Goal: Communication & Community: Answer question/provide support

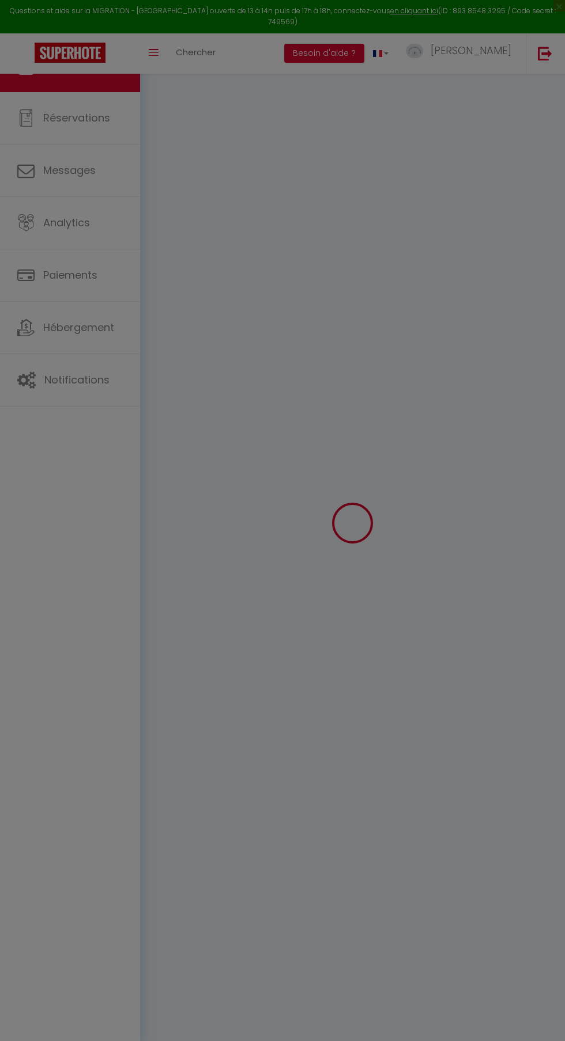
click at [0, 0] on div "Affichage optimisé sur l'application mobile ×" at bounding box center [0, 0] width 0 height 0
click at [0, 0] on span "×" at bounding box center [0, 0] width 0 height 0
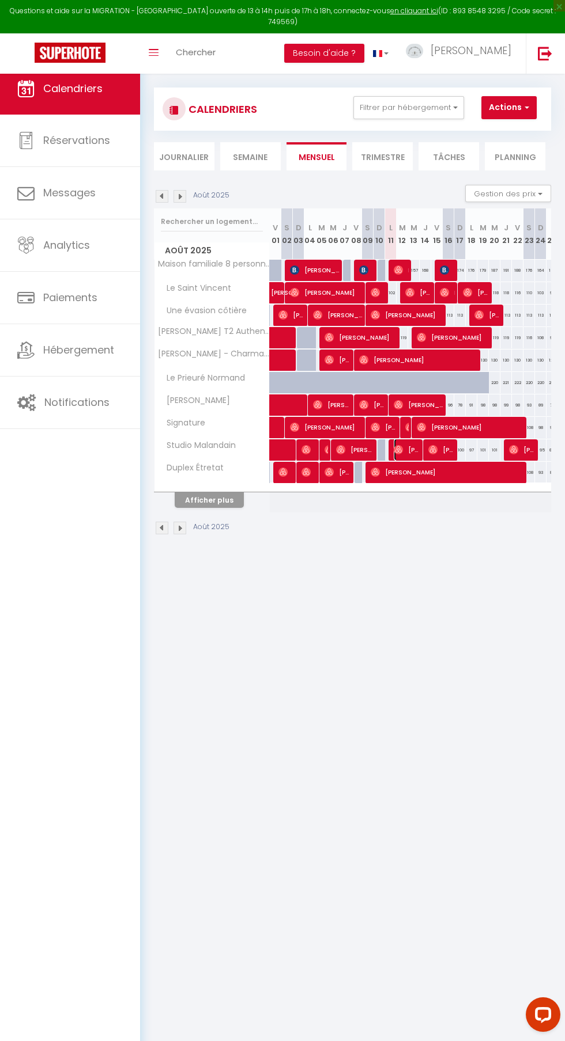
click at [410, 450] on span "[PERSON_NAME]" at bounding box center [406, 450] width 27 height 22
select select "OK"
select select "1"
select select "0"
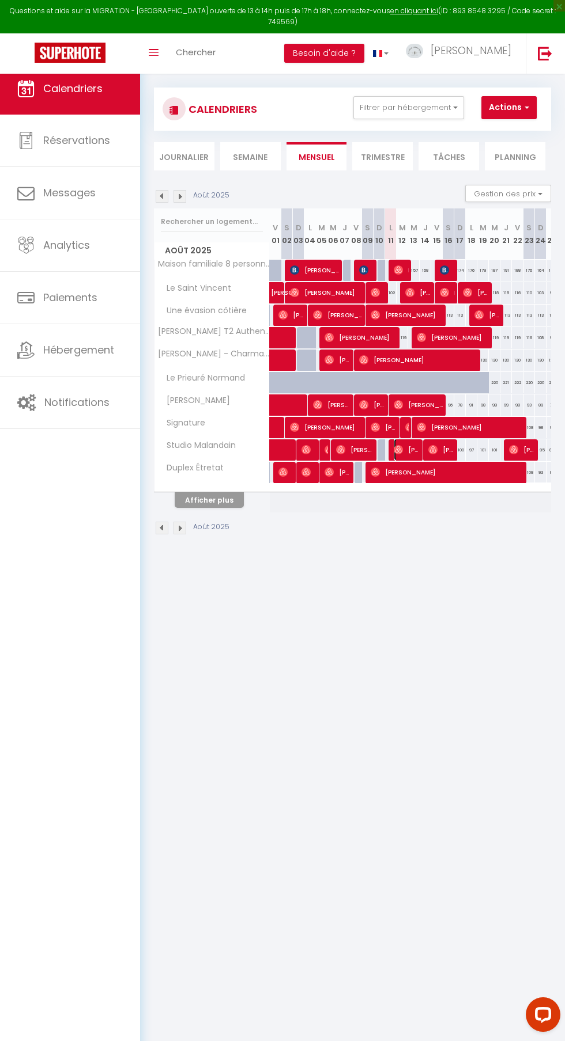
select select "1"
select select
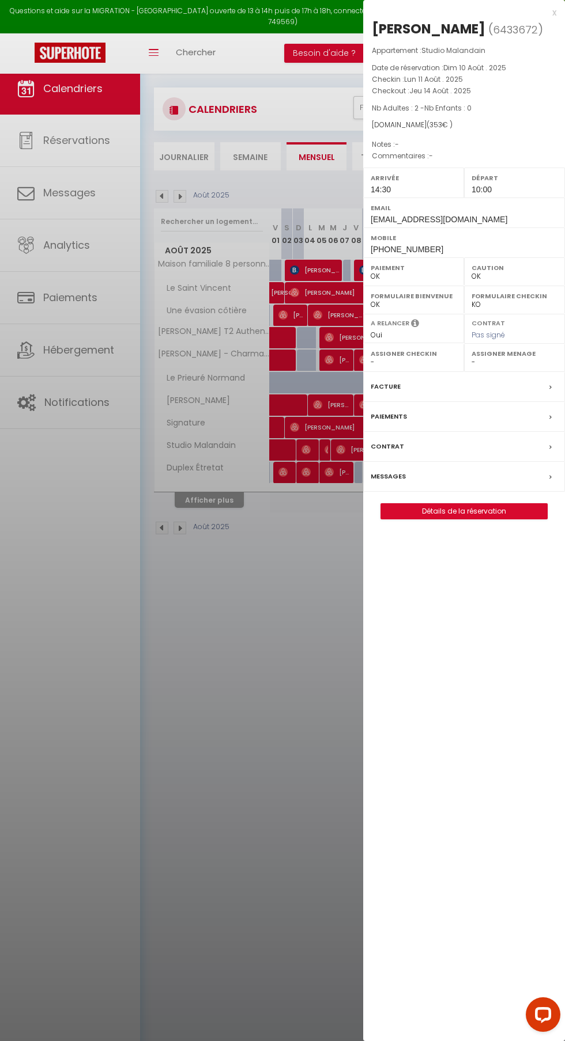
click at [454, 477] on div "Messages" at bounding box center [464, 477] width 202 height 30
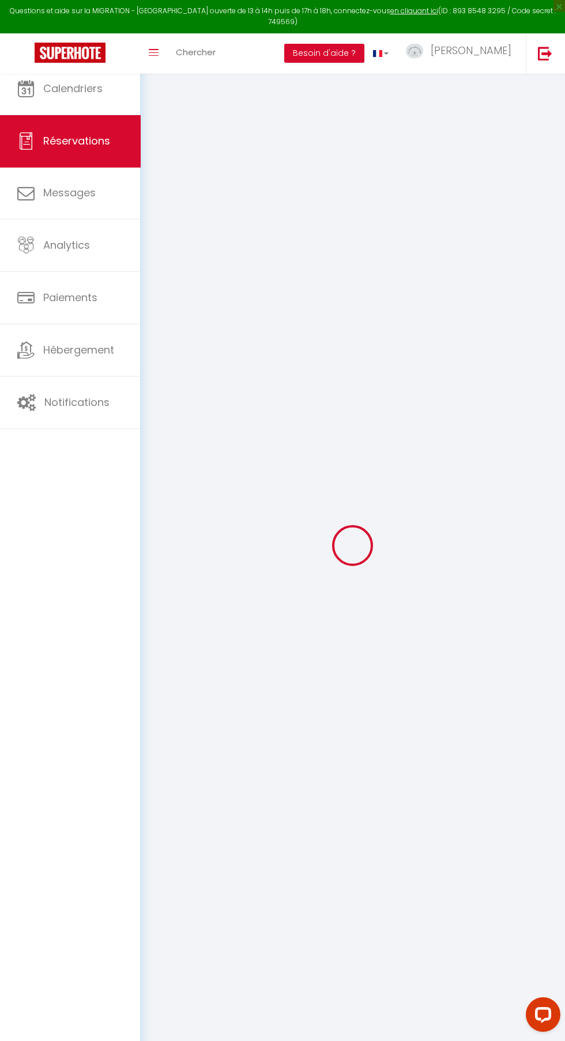
select select
checkbox input "false"
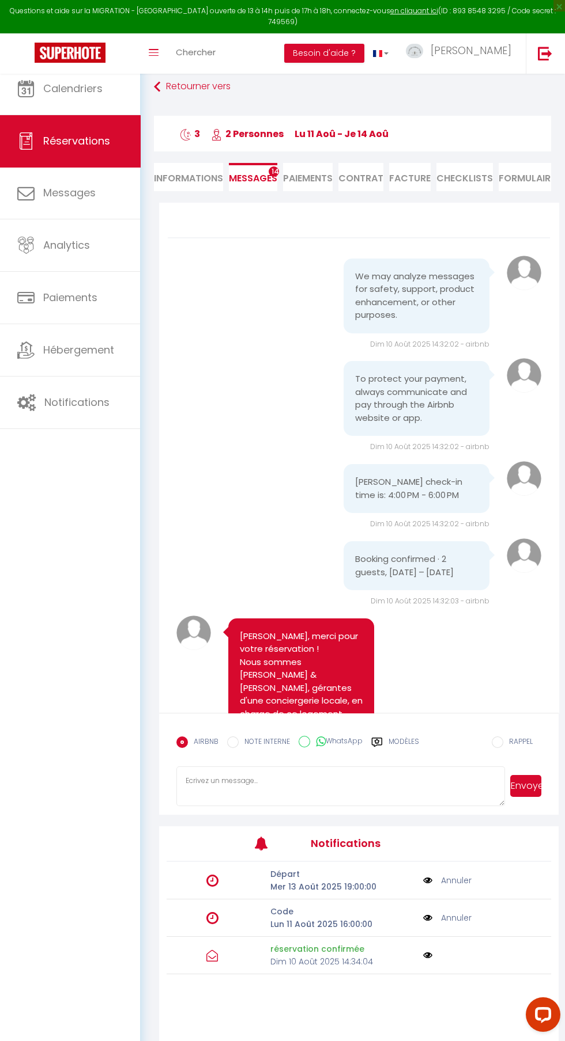
scroll to position [1361, 0]
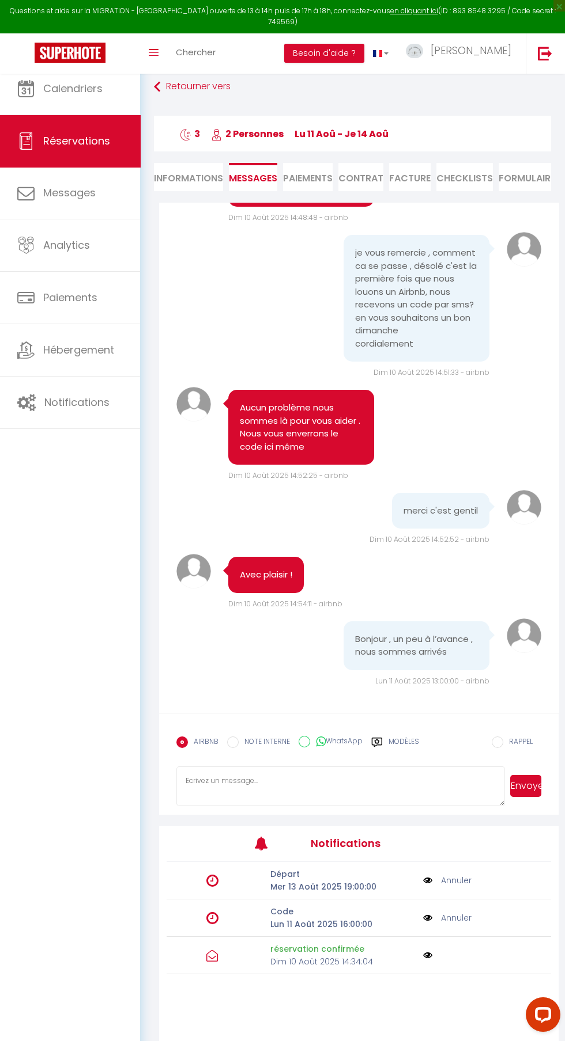
click at [454, 925] on link "Annuler" at bounding box center [456, 918] width 31 height 13
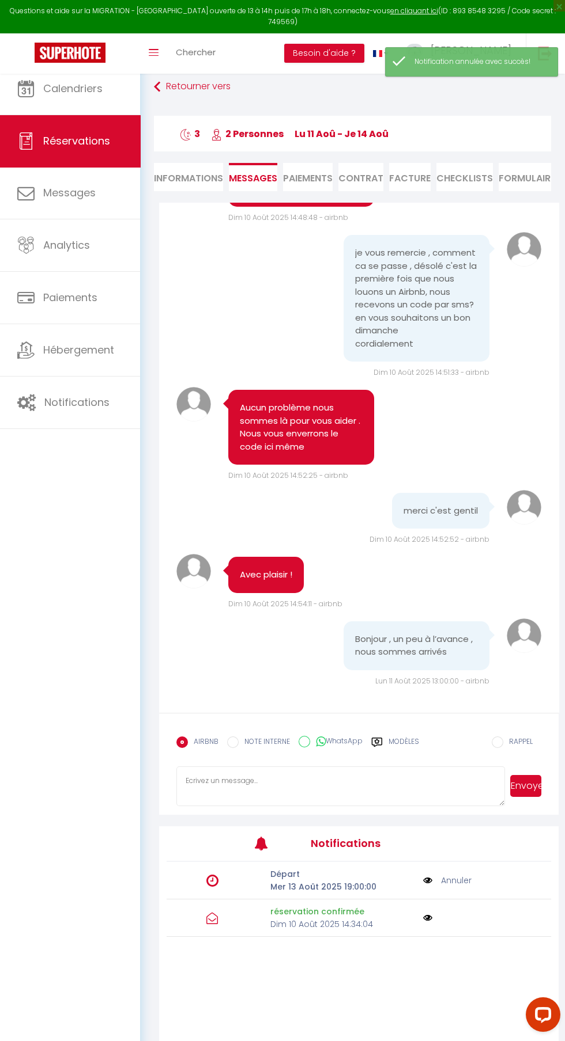
click at [400, 757] on label "Modèles" at bounding box center [403, 747] width 31 height 20
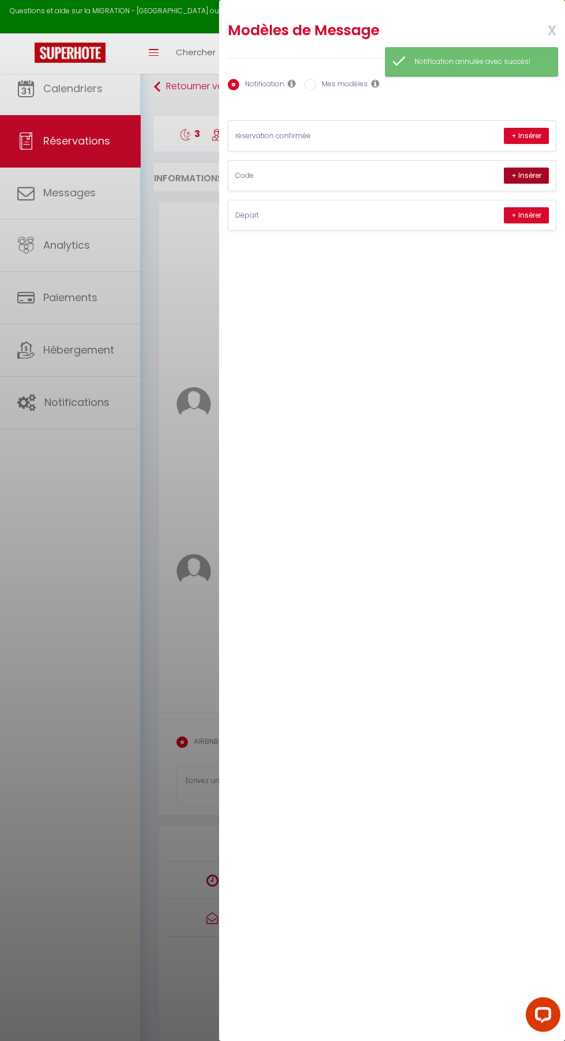
click at [533, 168] on button "+ Insérer" at bounding box center [525, 176] width 45 height 16
type textarea "[PERSON_NAME], voici les instructions pour votre arrivée d’aujourd’hui : La boî…"
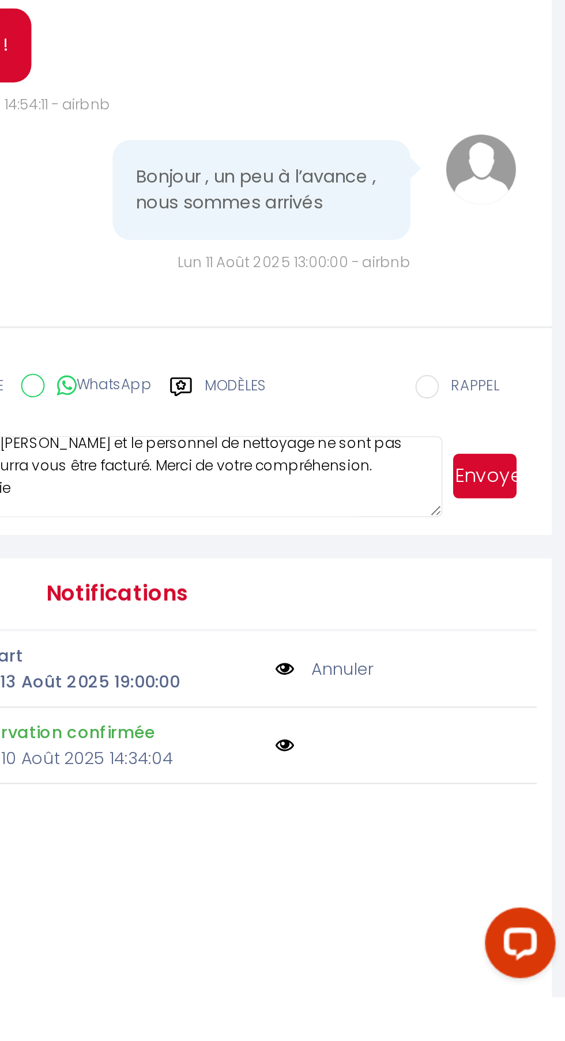
scroll to position [0, 0]
click at [523, 797] on button "Envoyer" at bounding box center [525, 786] width 31 height 22
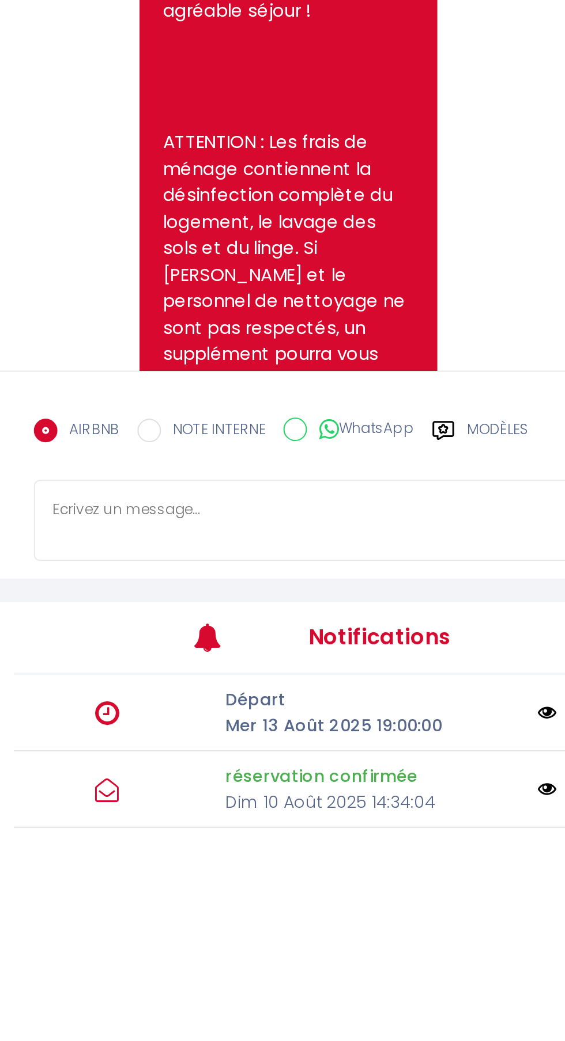
scroll to position [1736, 0]
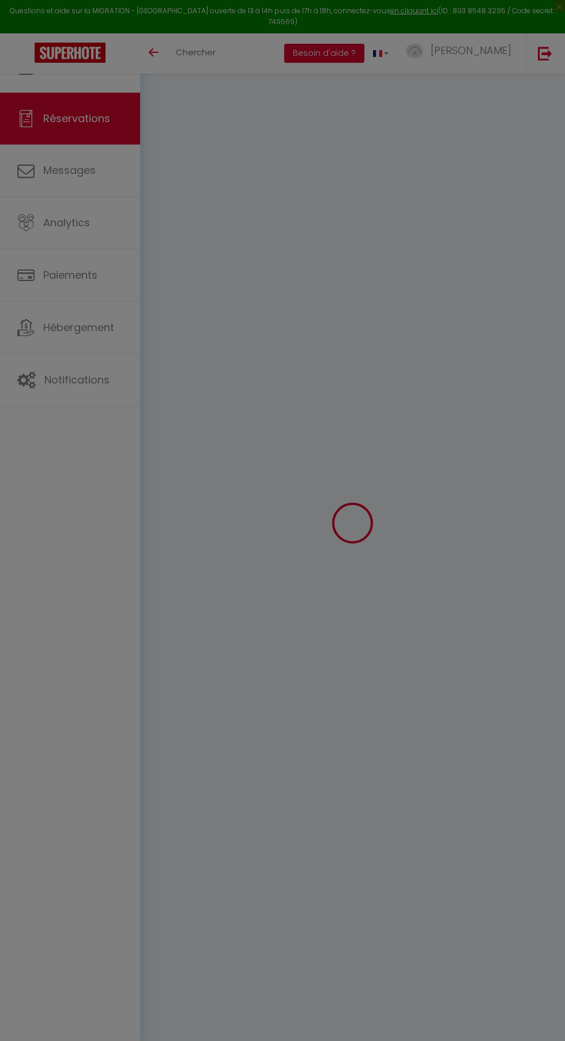
scroll to position [63, 0]
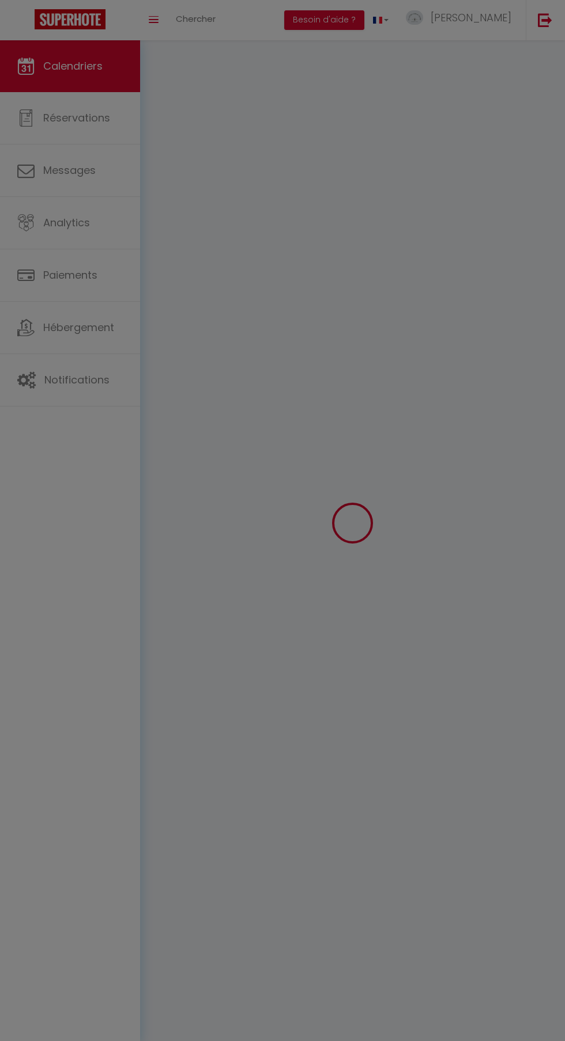
select select
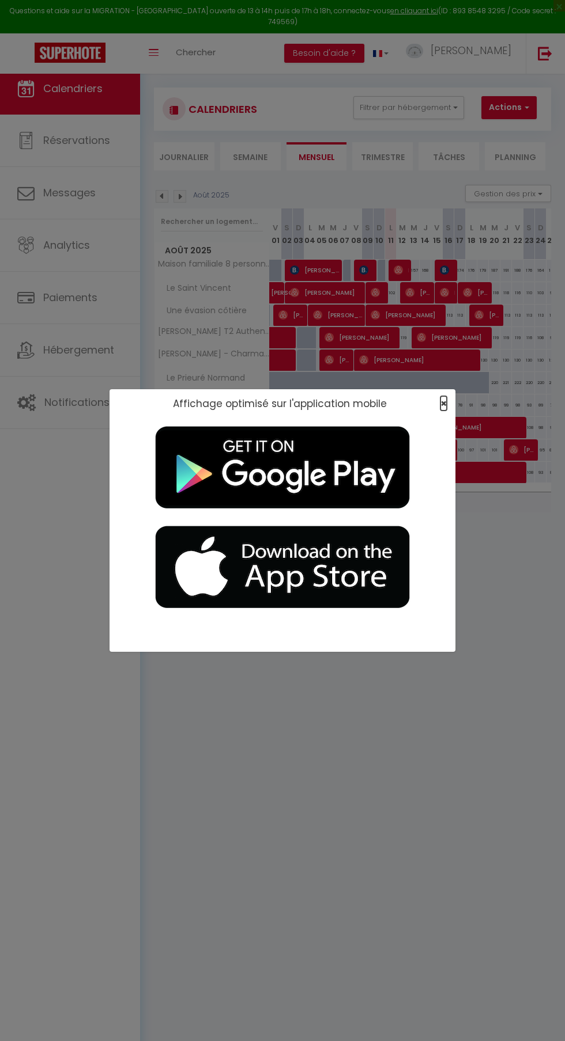
click at [443, 404] on span "×" at bounding box center [443, 403] width 6 height 14
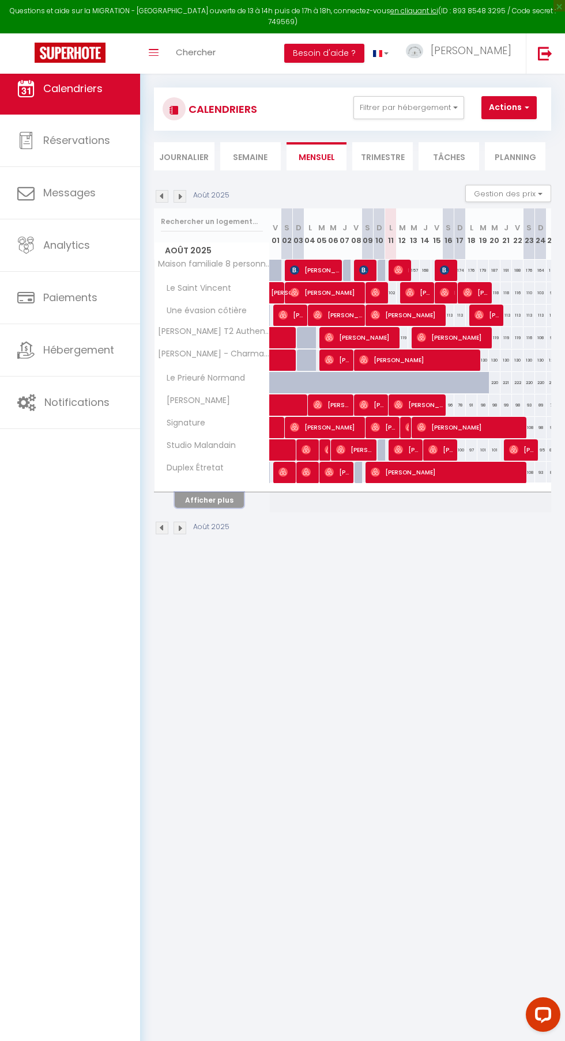
click at [223, 507] on button "Afficher plus" at bounding box center [209, 500] width 69 height 16
select select
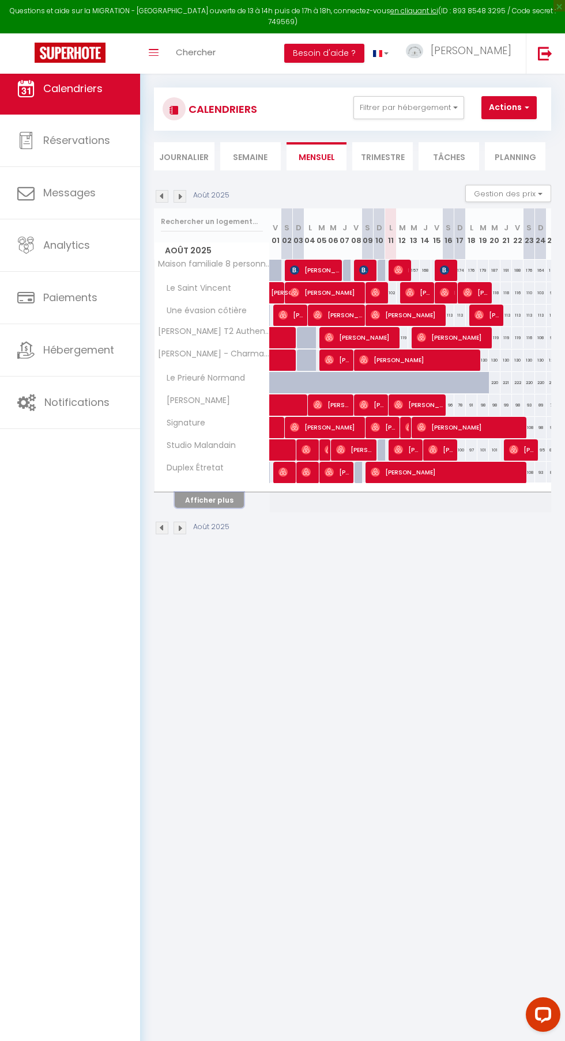
select select
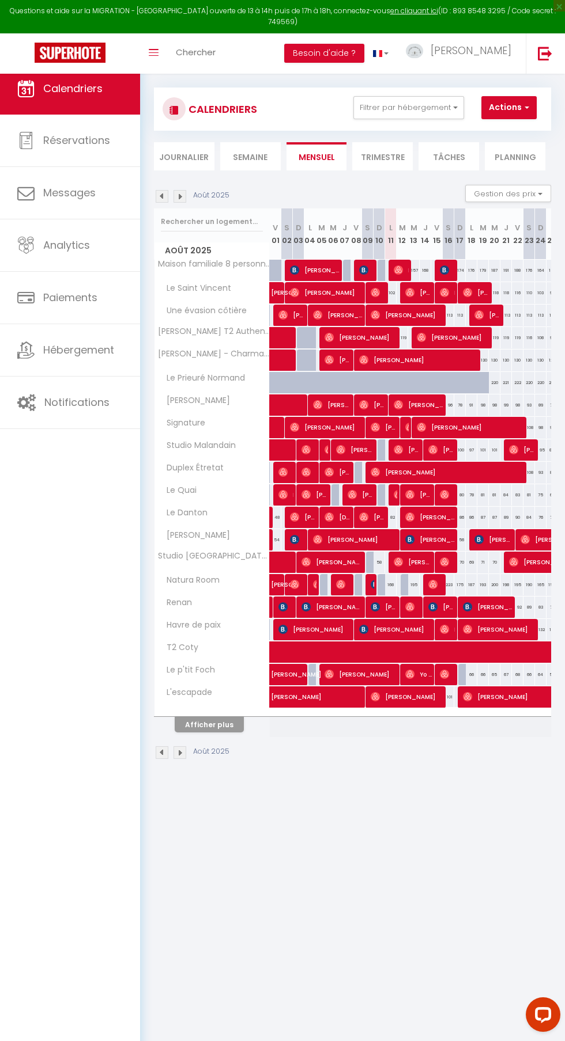
click at [397, 494] on div at bounding box center [394, 495] width 12 height 22
click at [389, 496] on div at bounding box center [394, 495] width 12 height 22
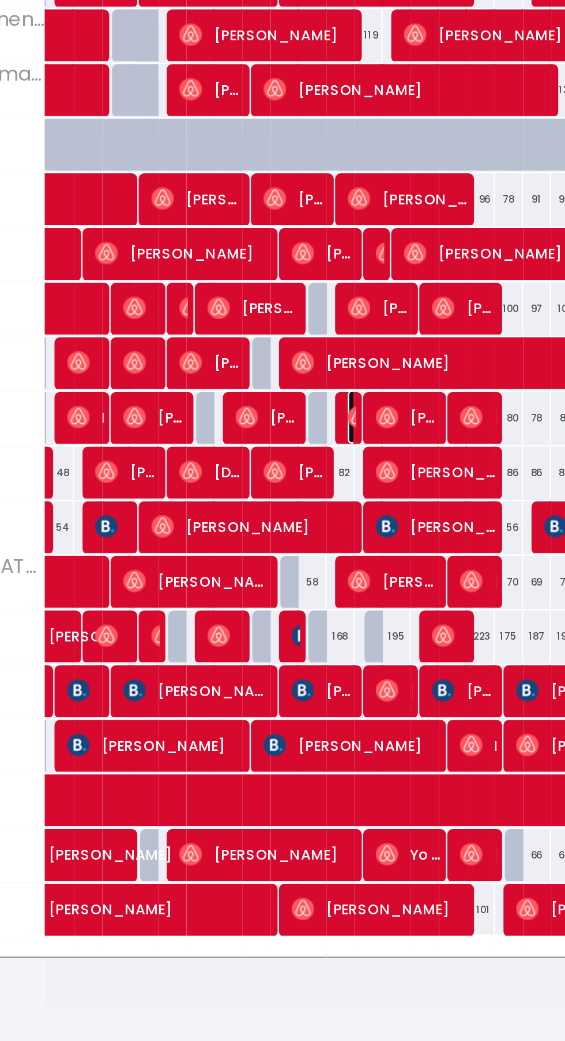
click at [395, 488] on img at bounding box center [397, 486] width 9 height 9
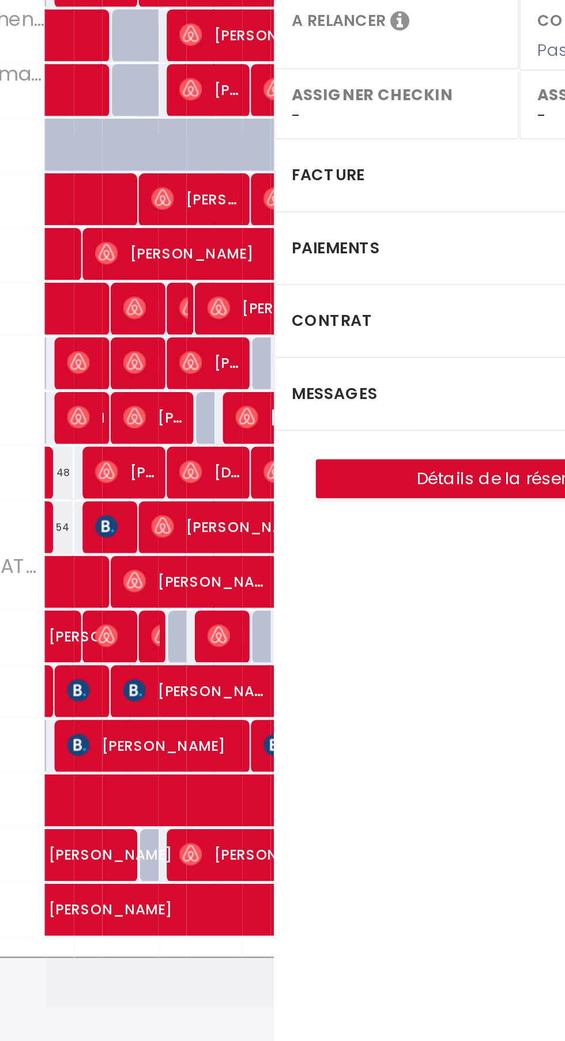
select select "OK"
select select "1"
select select "0"
select select "1"
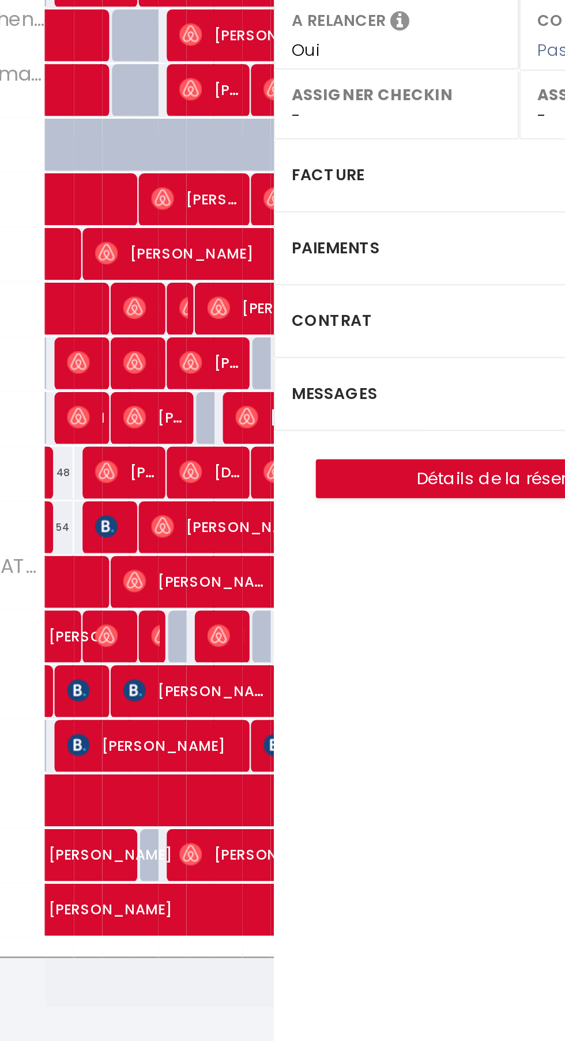
select select
select select "38937"
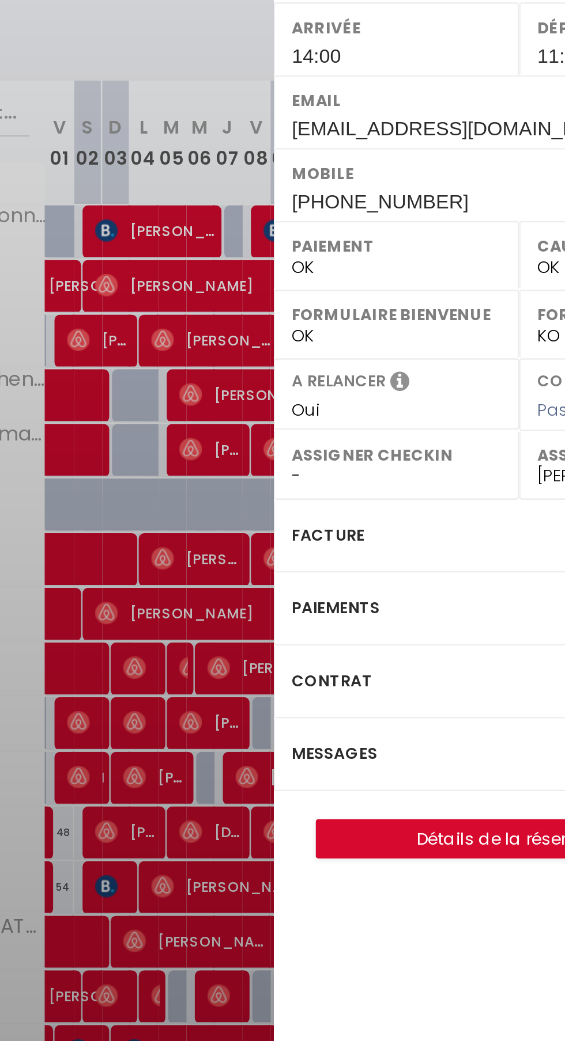
click at [420, 468] on div "Messages" at bounding box center [464, 477] width 202 height 30
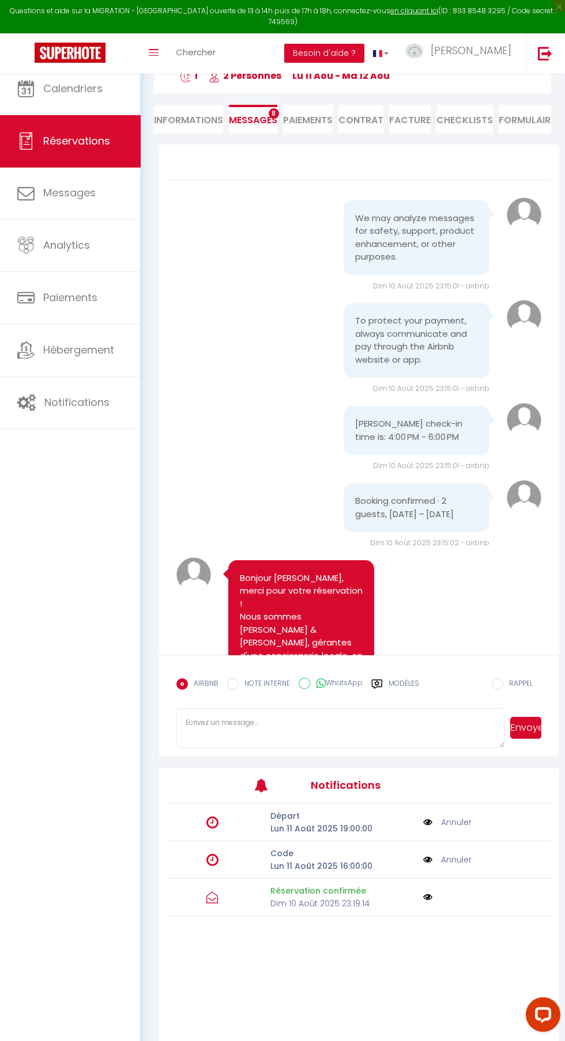
scroll to position [911, 0]
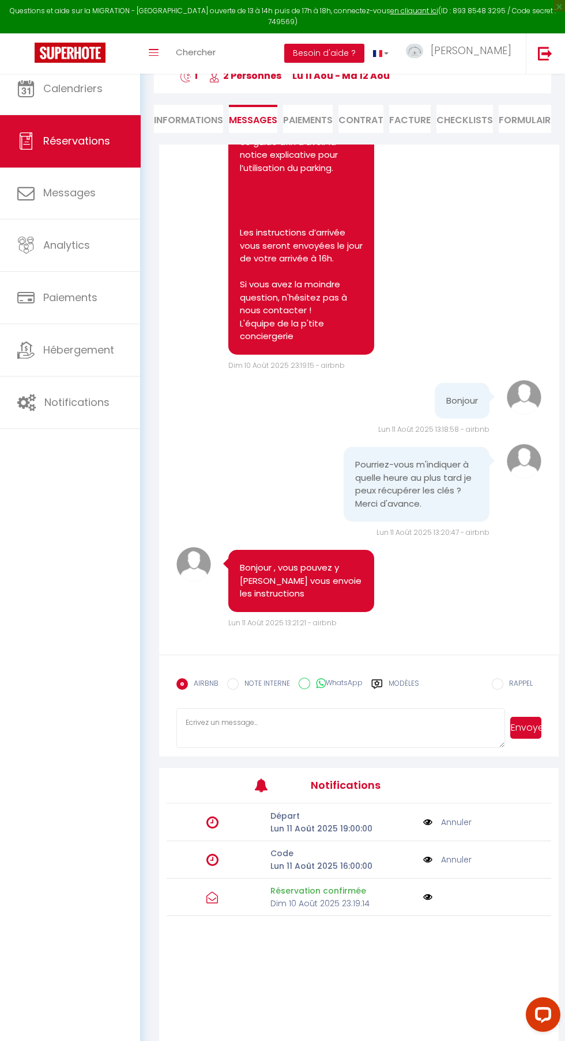
click at [461, 866] on link "Annuler" at bounding box center [456, 860] width 31 height 13
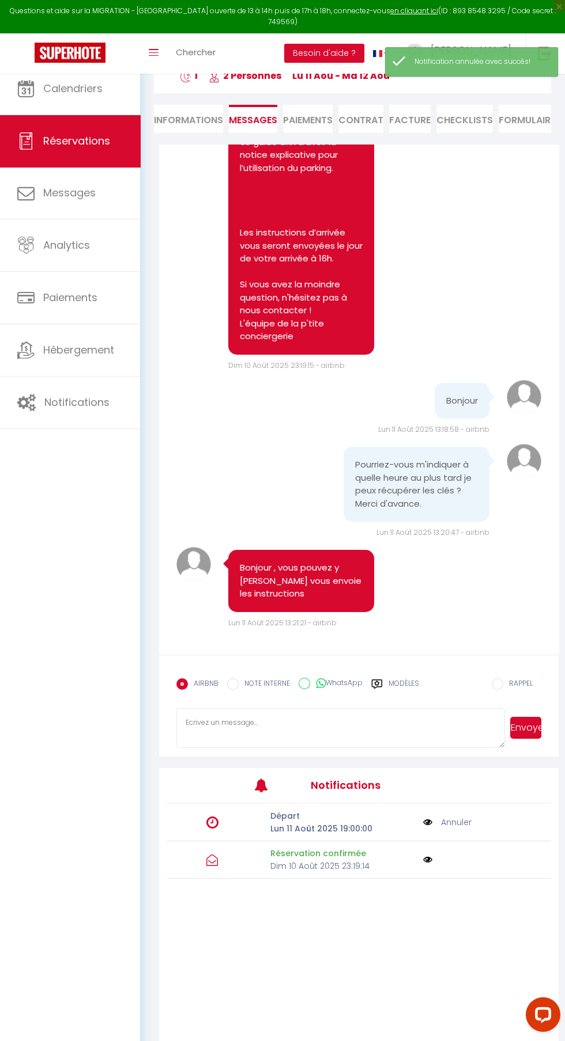
click at [392, 699] on label "Modèles" at bounding box center [403, 689] width 31 height 20
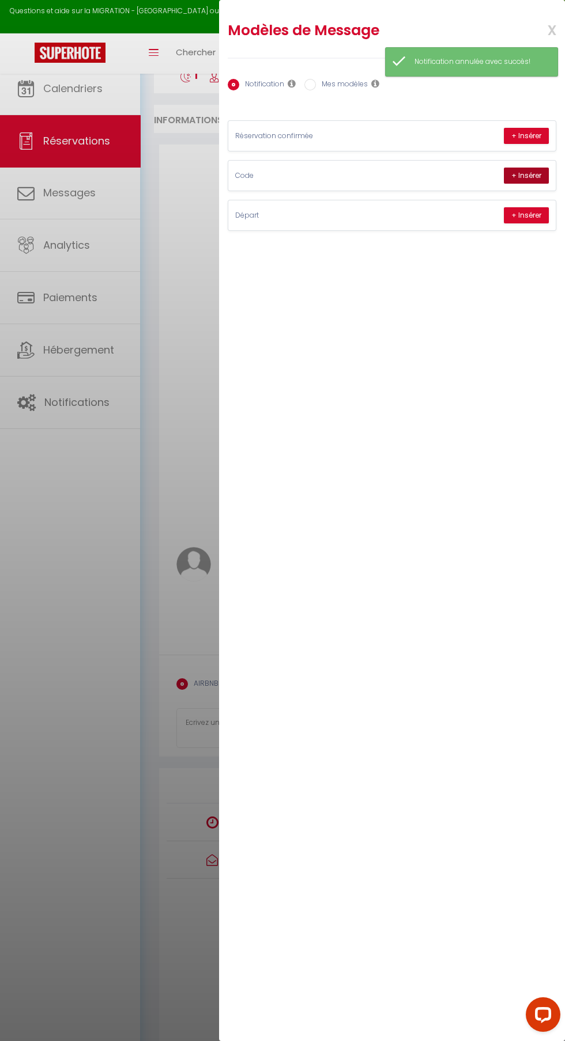
click at [524, 177] on button "+ Insérer" at bounding box center [525, 176] width 45 height 16
type textarea "Bonjour Yassin, voici les instructions pour votre arrivée d’aujourd’hui : D’abo…"
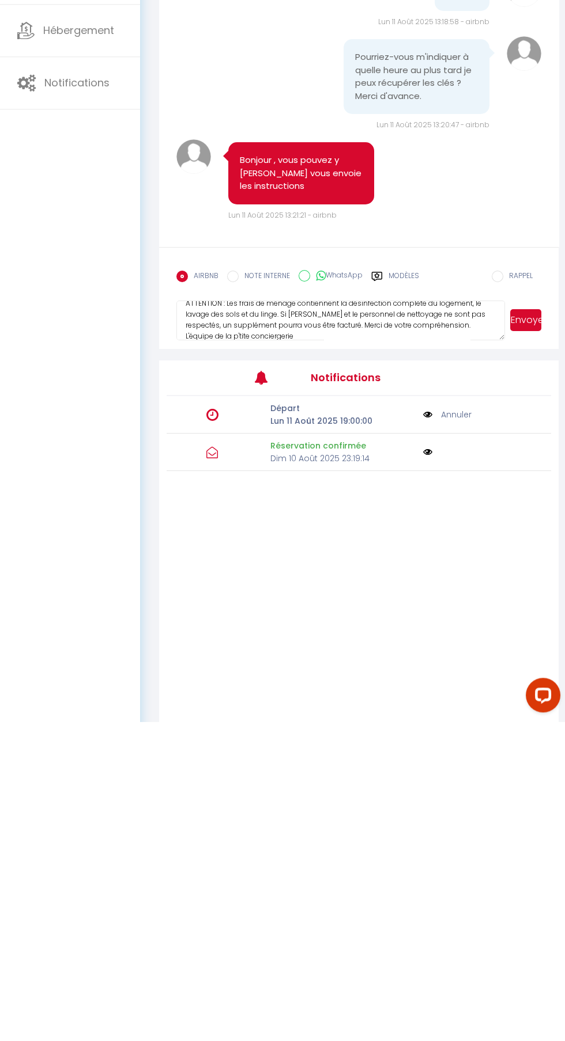
click at [526, 651] on button "Envoyer" at bounding box center [525, 640] width 31 height 22
